Goal: Transaction & Acquisition: Purchase product/service

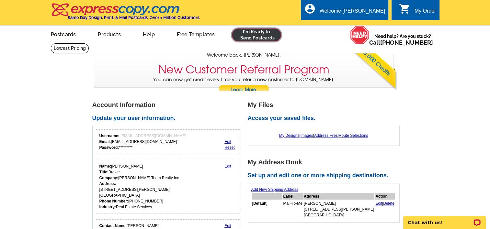
click at [256, 36] on link at bounding box center [257, 34] width 50 height 13
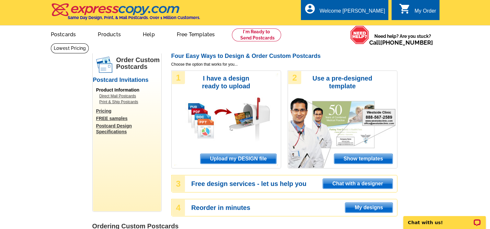
click at [357, 159] on span "Show templates" at bounding box center [363, 159] width 58 height 10
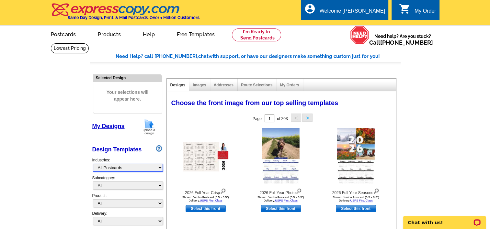
click at [130, 167] on select "What's New Real Estate Mortgage Insurance HVAC Dental Solar EDDM - NEW! Calenda…" at bounding box center [128, 168] width 70 height 8
select select "785"
click at [93, 164] on select "What's New Real Estate Mortgage Insurance HVAC Dental Solar EDDM - NEW! Calenda…" at bounding box center [128, 168] width 70 height 8
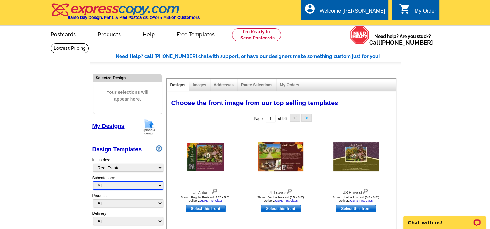
click at [109, 185] on select "All RE/MAX® Referrals Keller Williams® Berkshire Hathaway Home Services Century…" at bounding box center [128, 186] width 70 height 8
select select "788"
click at [93, 182] on select "All RE/MAX® Referrals Keller Williams® Berkshire Hathaway Home Services Century…" at bounding box center [128, 186] width 70 height 8
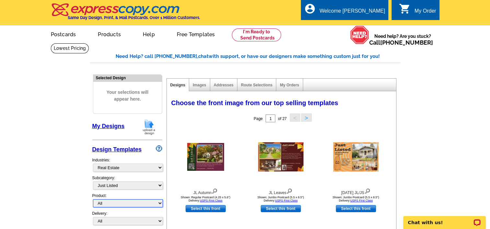
click at [106, 200] on select "All Postcards Letters and flyers Business Cards Door Hangers Greeting Cards" at bounding box center [128, 203] width 70 height 8
select select "1"
click at [93, 199] on select "All Postcards Letters and flyers Business Cards Door Hangers Greeting Cards" at bounding box center [128, 203] width 70 height 8
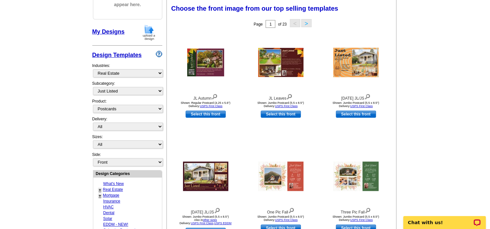
scroll to position [97, 0]
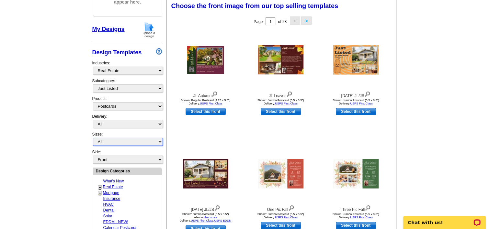
click at [97, 142] on select "All Jumbo Postcard (5.5" x 8.5") Regular Postcard (4.25" x 5.6") Panoramic Post…" at bounding box center [128, 142] width 70 height 8
select select "1"
click at [93, 138] on select "All Jumbo Postcard (5.5" x 8.5") Regular Postcard (4.25" x 5.6") Panoramic Post…" at bounding box center [128, 142] width 70 height 8
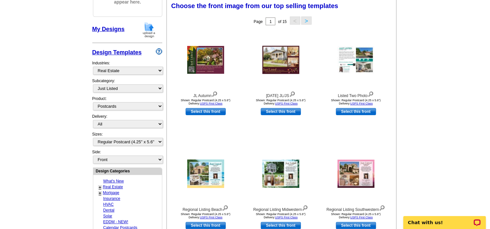
click at [69, 154] on main "Need Help? call 800-260-5887, chat with support, or have our designers make som…" at bounding box center [245, 187] width 490 height 482
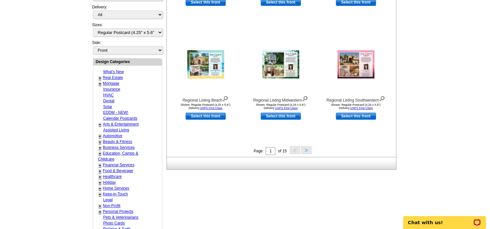
scroll to position [227, 0]
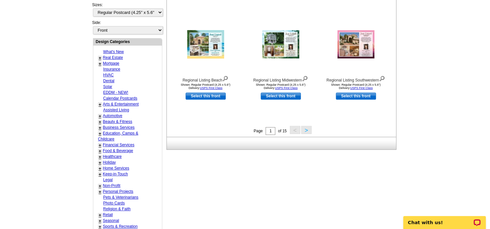
click at [306, 131] on button ">" at bounding box center [306, 130] width 10 height 8
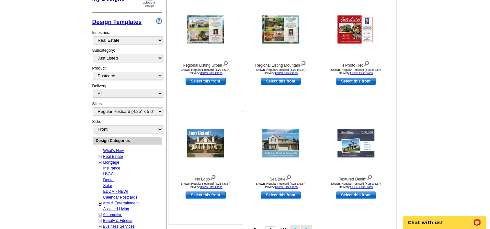
scroll to position [128, 0]
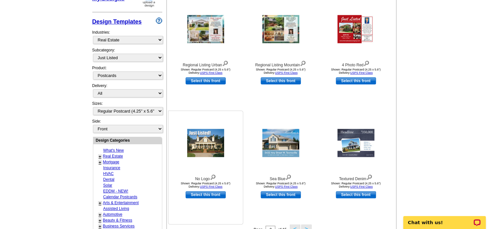
click at [201, 195] on link "Select this front" at bounding box center [206, 194] width 40 height 7
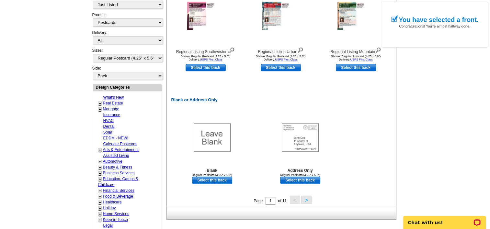
scroll to position [259, 0]
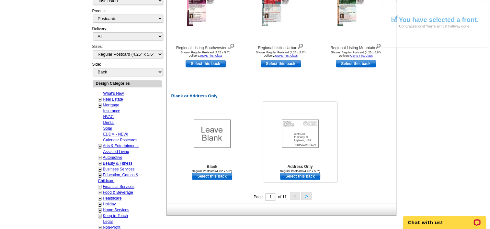
click at [301, 175] on link "Select this back" at bounding box center [300, 176] width 40 height 7
select select "front"
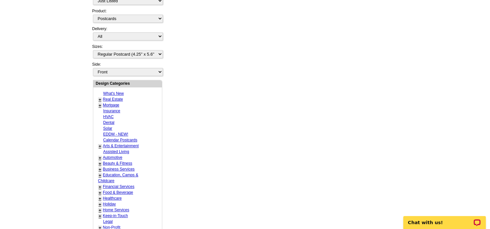
scroll to position [0, 0]
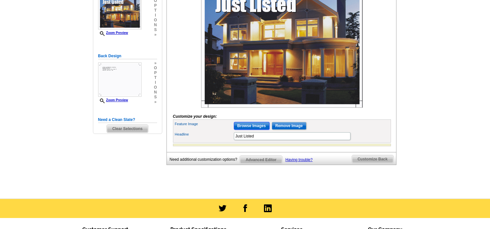
click at [243, 130] on input "Browse Images" at bounding box center [252, 126] width 36 height 8
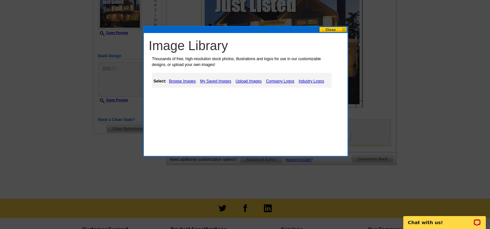
click at [245, 80] on link "Upload Images" at bounding box center [248, 81] width 29 height 8
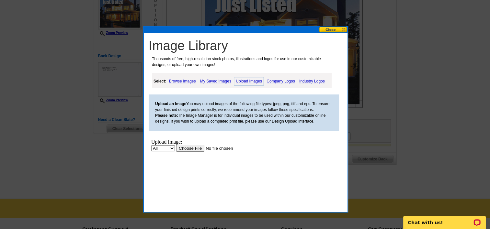
click at [191, 148] on input "file" at bounding box center [217, 148] width 82 height 7
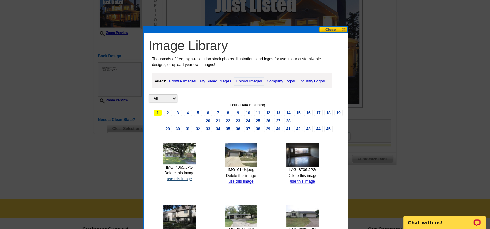
click at [179, 177] on link "use this image" at bounding box center [179, 179] width 25 height 5
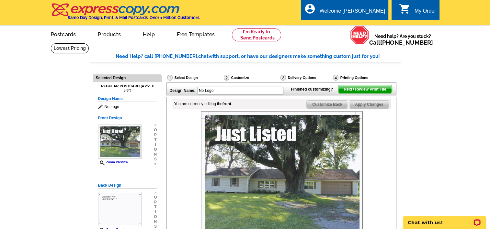
scroll to position [97, 0]
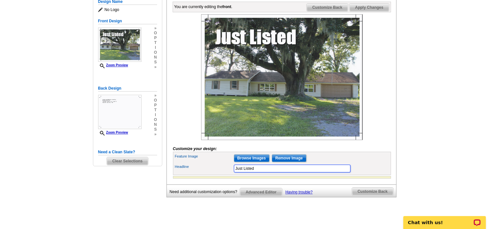
click at [267, 173] on input "Just Listed" at bounding box center [292, 169] width 117 height 8
paste input "4813 N MIMOSA LN ORANGE, TX"
click at [254, 173] on input "Just Listed4813 N MIMOSA LN ORANGE, TX" at bounding box center [292, 169] width 117 height 8
click at [290, 173] on input "Just Listed 4813 N MIMOSA LN ORANGE, TX" at bounding box center [292, 169] width 117 height 8
click at [368, 11] on span "Apply Changes" at bounding box center [368, 8] width 39 height 8
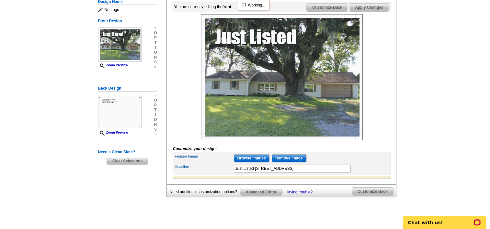
scroll to position [0, 0]
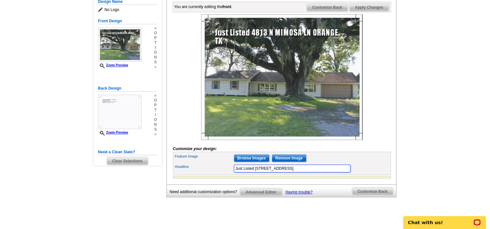
click at [309, 173] on input "Just Listed 4813 N MIMOSA LN ORANGE, TX" at bounding box center [292, 169] width 117 height 8
click at [306, 119] on img at bounding box center [282, 77] width 162 height 126
click at [321, 173] on input "Just Listed 4813 N MIMOSA LN ORANGE TX" at bounding box center [292, 169] width 117 height 8
type input "Just Listed 4813 N MIMOSA LN ORANGE TX 77632 $195,000"
click at [381, 140] on div at bounding box center [282, 77] width 218 height 126
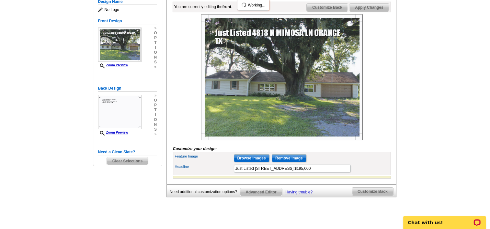
click at [365, 11] on span "Apply Changes" at bounding box center [368, 8] width 39 height 8
click at [329, 11] on span "Customize Back" at bounding box center [327, 8] width 41 height 8
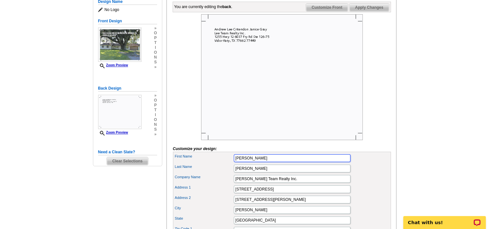
drag, startPoint x: 277, startPoint y: 168, endPoint x: 221, endPoint y: 169, distance: 56.7
click at [221, 164] on div "First Name Andrew Lee Critendon" at bounding box center [281, 158] width 215 height 10
type input "www.HUDHOMESTORE.com"
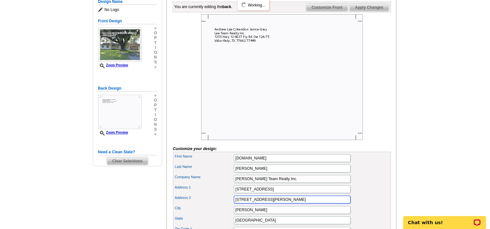
drag, startPoint x: 280, startPoint y: 209, endPoint x: 216, endPoint y: 213, distance: 63.6
click at [216, 205] on div "Address 2 6037 Fry Rd Ste 126-75" at bounding box center [281, 200] width 215 height 10
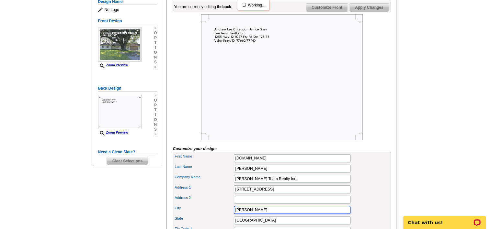
click at [259, 214] on input "Vidor Katy" at bounding box center [292, 210] width 117 height 8
type input "Vidor"
click at [375, 184] on div "Company Name Lee Team Realty Inc." at bounding box center [281, 179] width 215 height 10
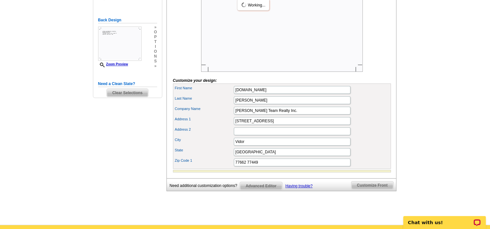
scroll to position [194, 0]
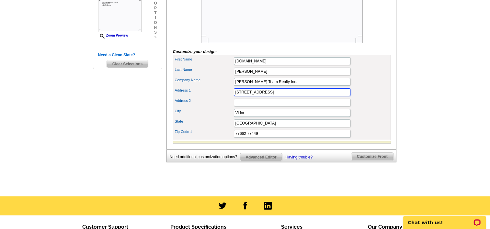
click at [275, 96] on input "1255 Hwy 12" at bounding box center [292, 92] width 117 height 8
type input "1255 Hwy 12, Vidor TX"
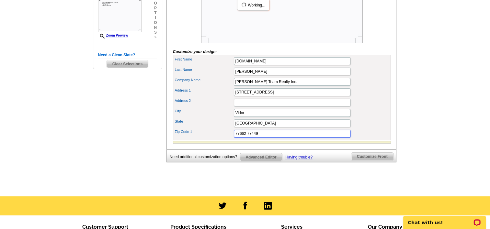
click at [263, 138] on input "77662 77449" at bounding box center [292, 134] width 117 height 8
type input "7"
type input "T"
click at [252, 127] on input "State" at bounding box center [292, 123] width 117 height 8
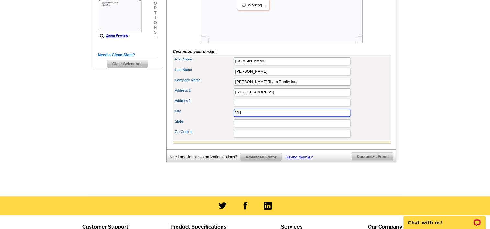
click at [249, 117] on input "Vid" at bounding box center [292, 113] width 117 height 8
type input "V"
type input "713.589.2220"
click at [390, 125] on div "First Name www.HUDHOMESTORE.com Last Name Janice Gray Company Name Lee Team Rea…" at bounding box center [282, 97] width 218 height 85
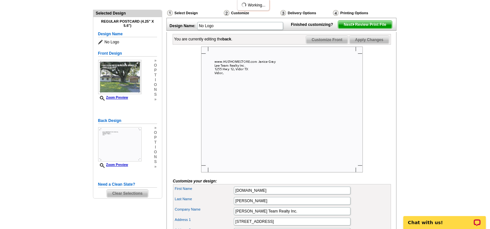
click at [362, 44] on span "Apply Changes" at bounding box center [368, 40] width 39 height 8
click at [361, 28] on span "Next Review Print File" at bounding box center [364, 25] width 53 height 8
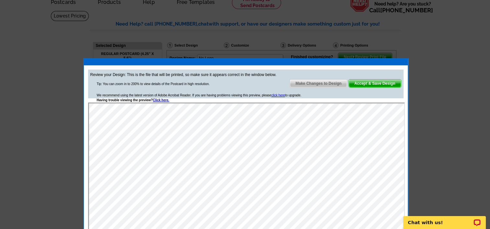
scroll to position [0, 0]
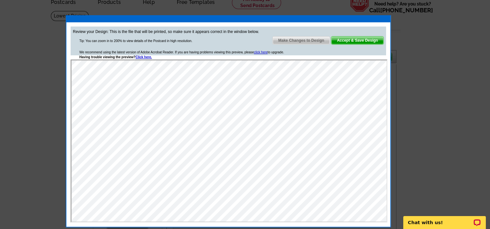
drag, startPoint x: 365, startPoint y: 62, endPoint x: 346, endPoint y: 19, distance: 46.8
click at [346, 19] on div at bounding box center [228, 19] width 324 height 6
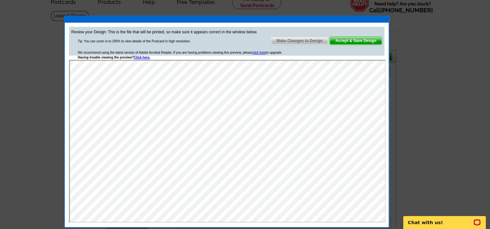
click at [344, 40] on span "Accept & Save Design" at bounding box center [356, 41] width 52 height 8
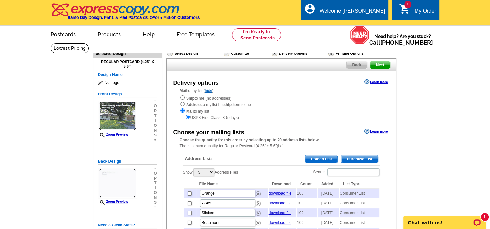
click at [188, 194] on input "checkbox" at bounding box center [189, 194] width 4 height 4
checkbox input "true"
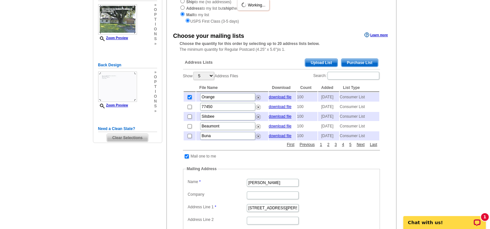
scroll to position [97, 0]
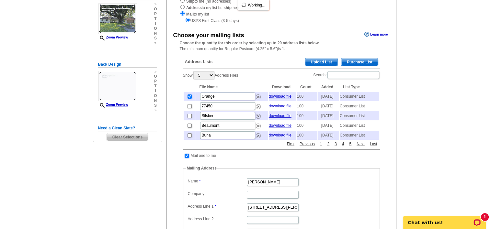
click at [187, 158] on input "checkbox" at bounding box center [187, 156] width 4 height 4
checkbox input "false"
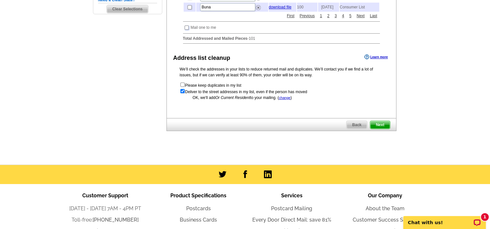
scroll to position [227, 0]
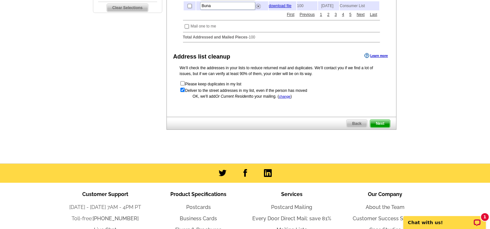
click at [377, 128] on span "Next" at bounding box center [379, 124] width 19 height 8
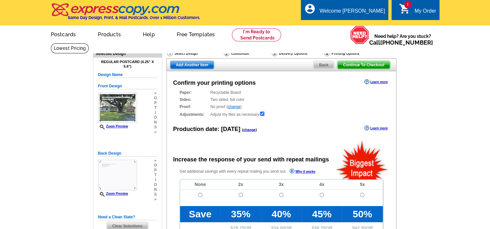
radio input "false"
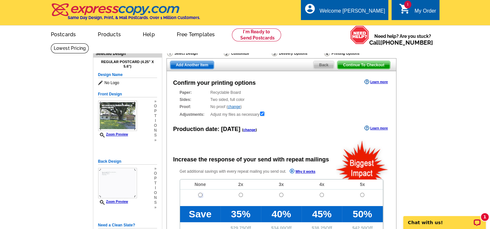
click at [199, 195] on input "radio" at bounding box center [200, 195] width 4 height 4
radio input "true"
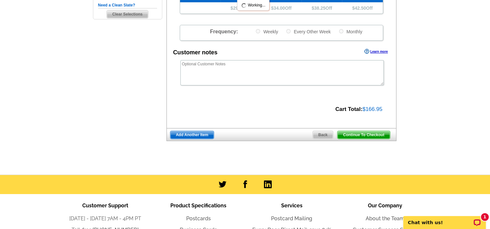
scroll to position [227, 0]
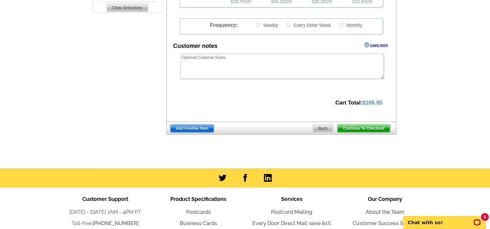
click at [358, 128] on span "Continue To Checkout" at bounding box center [363, 129] width 52 height 8
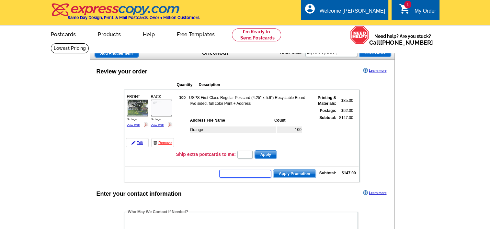
click at [254, 171] on input "text" at bounding box center [245, 174] width 52 height 8
type input "chat20"
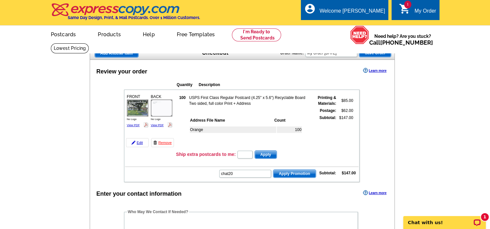
click at [290, 172] on span "Apply Promotion" at bounding box center [294, 174] width 42 height 8
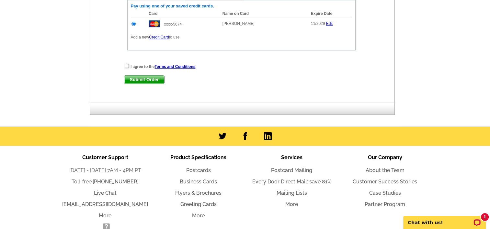
scroll to position [356, 0]
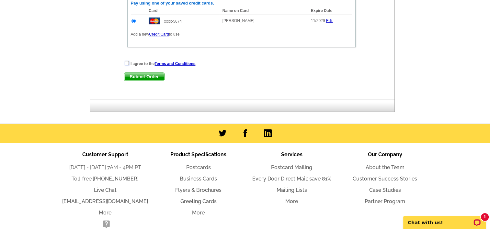
click at [126, 61] on input "checkbox" at bounding box center [127, 63] width 4 height 4
checkbox input "true"
click at [140, 73] on span "Submit Order" at bounding box center [144, 77] width 40 height 8
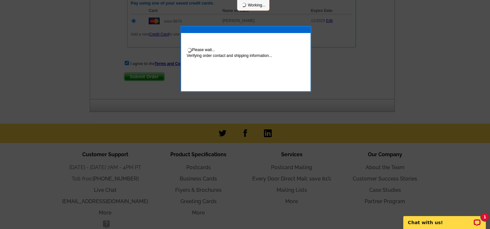
scroll to position [389, 0]
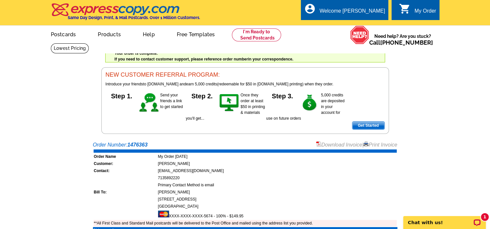
click at [328, 144] on link "Download Invoice" at bounding box center [339, 145] width 46 height 6
click at [370, 35] on link "Logout" at bounding box center [374, 37] width 17 height 6
